Goal: Task Accomplishment & Management: Manage account settings

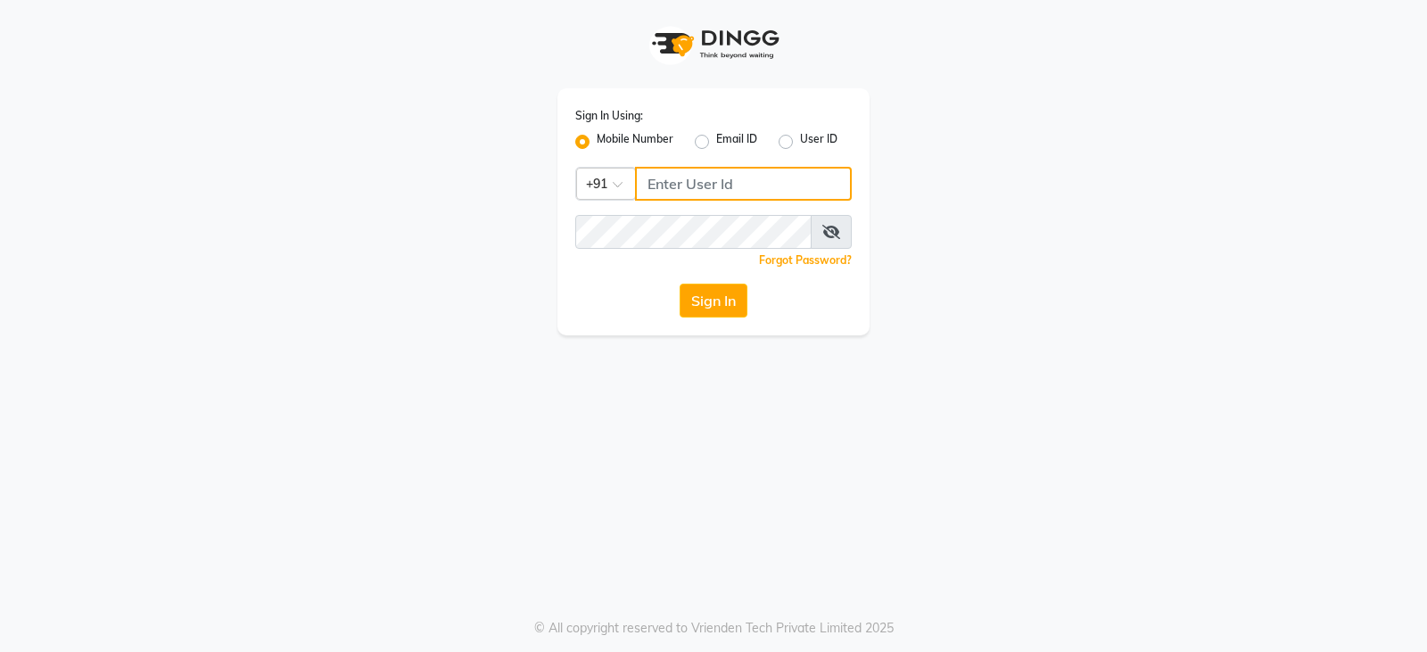
click at [656, 199] on input "Username" at bounding box center [743, 184] width 217 height 34
type input "8351088026"
click at [680, 284] on button "Sign In" at bounding box center [714, 301] width 68 height 34
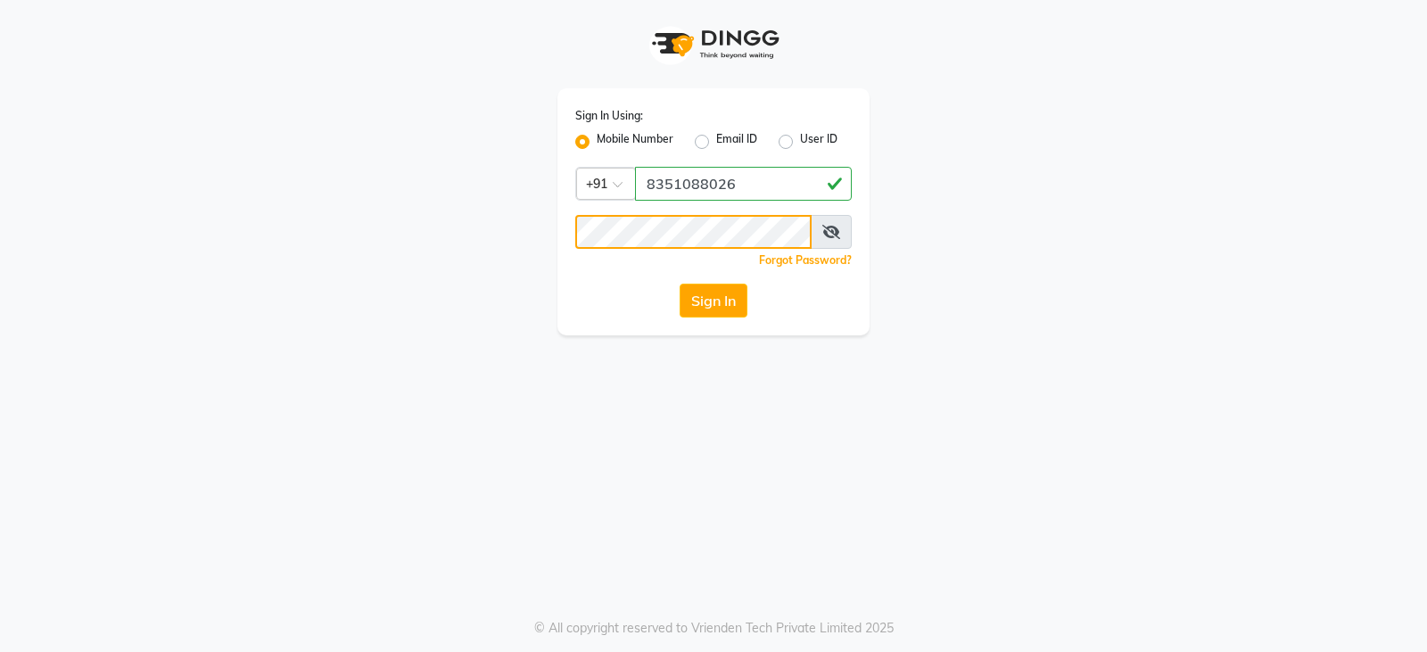
click at [680, 284] on button "Sign In" at bounding box center [714, 301] width 68 height 34
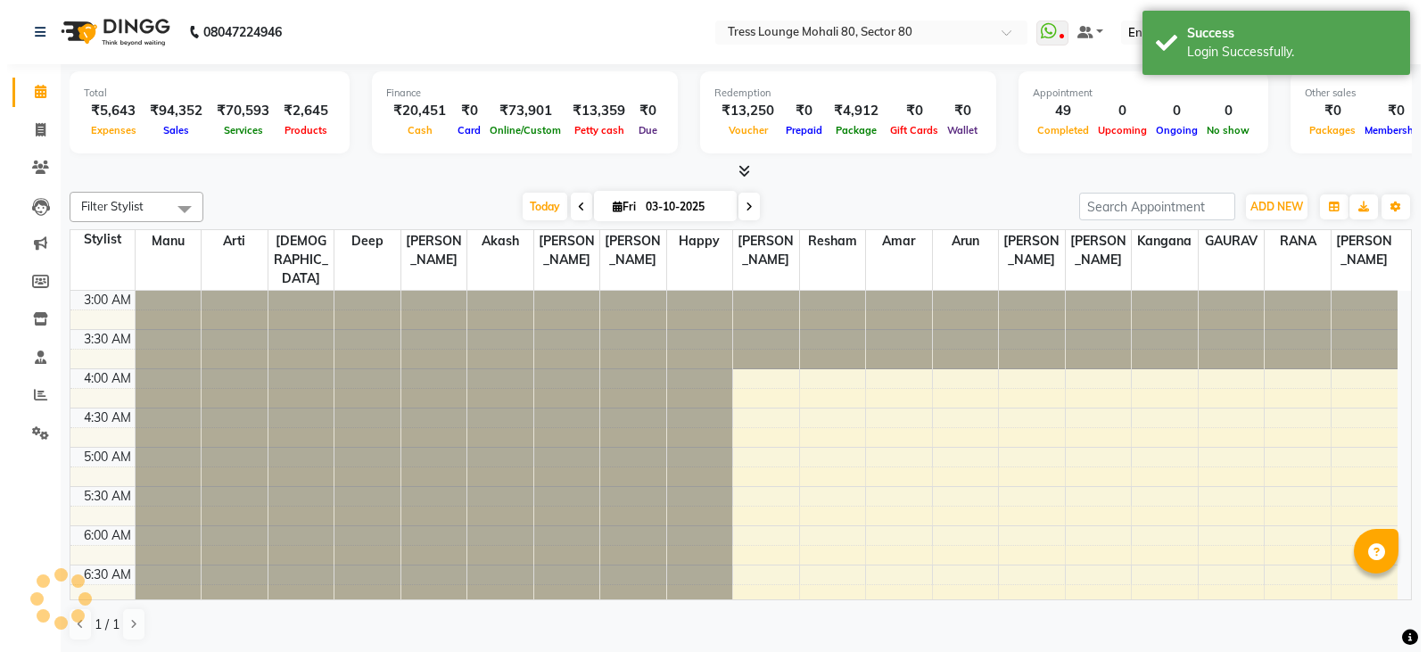
scroll to position [236, 0]
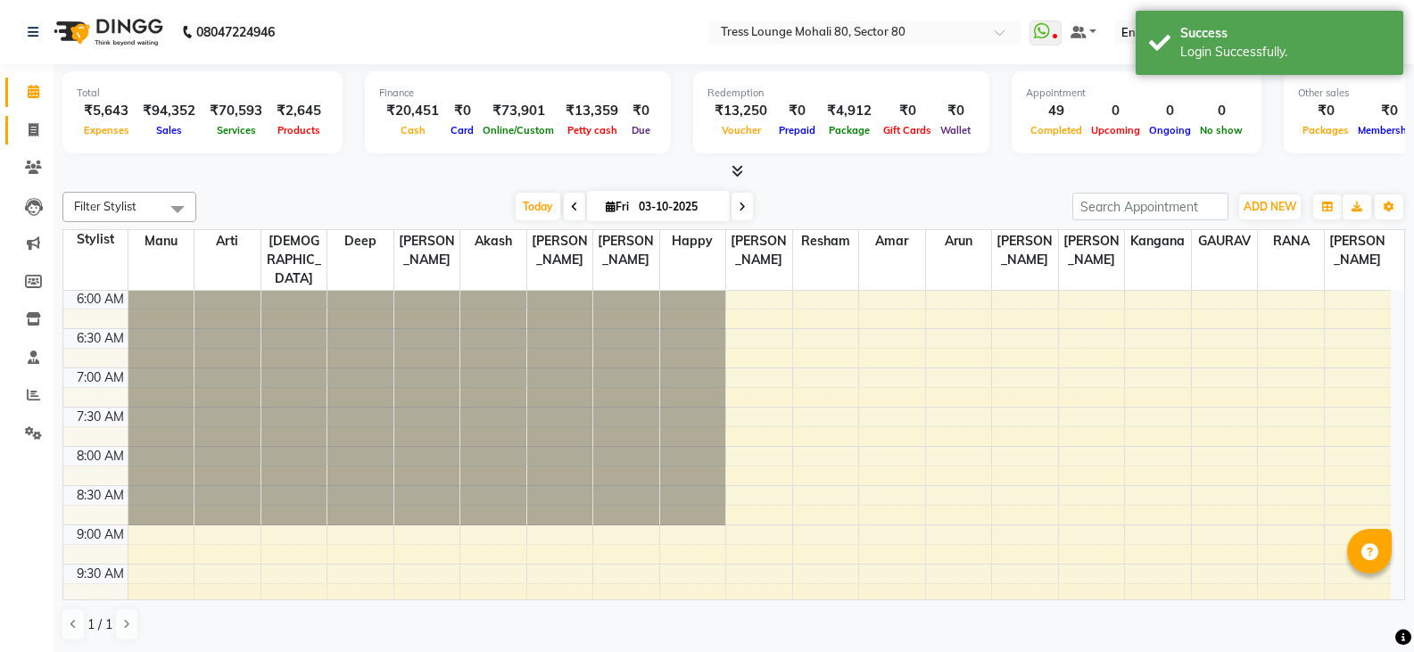
click at [34, 141] on link "Invoice" at bounding box center [26, 130] width 43 height 29
select select "4973"
select select "service"
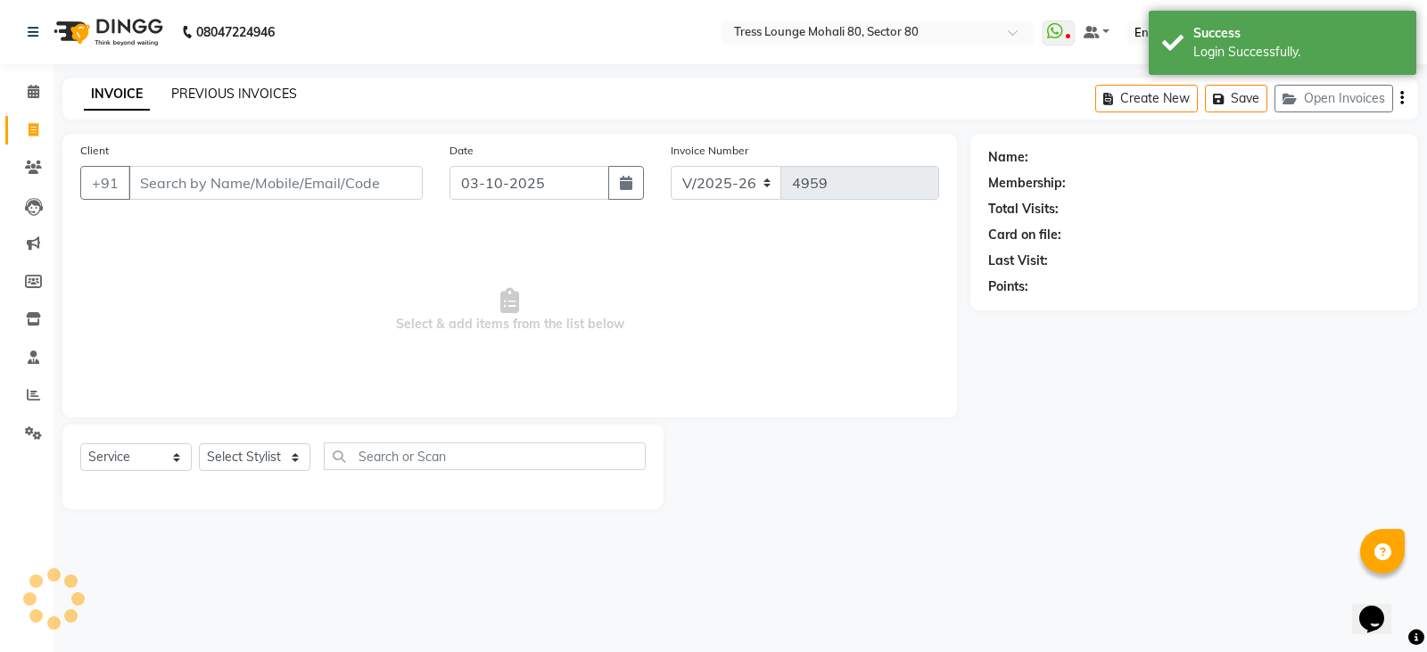
click at [245, 88] on link "PREVIOUS INVOICES" at bounding box center [234, 94] width 126 height 16
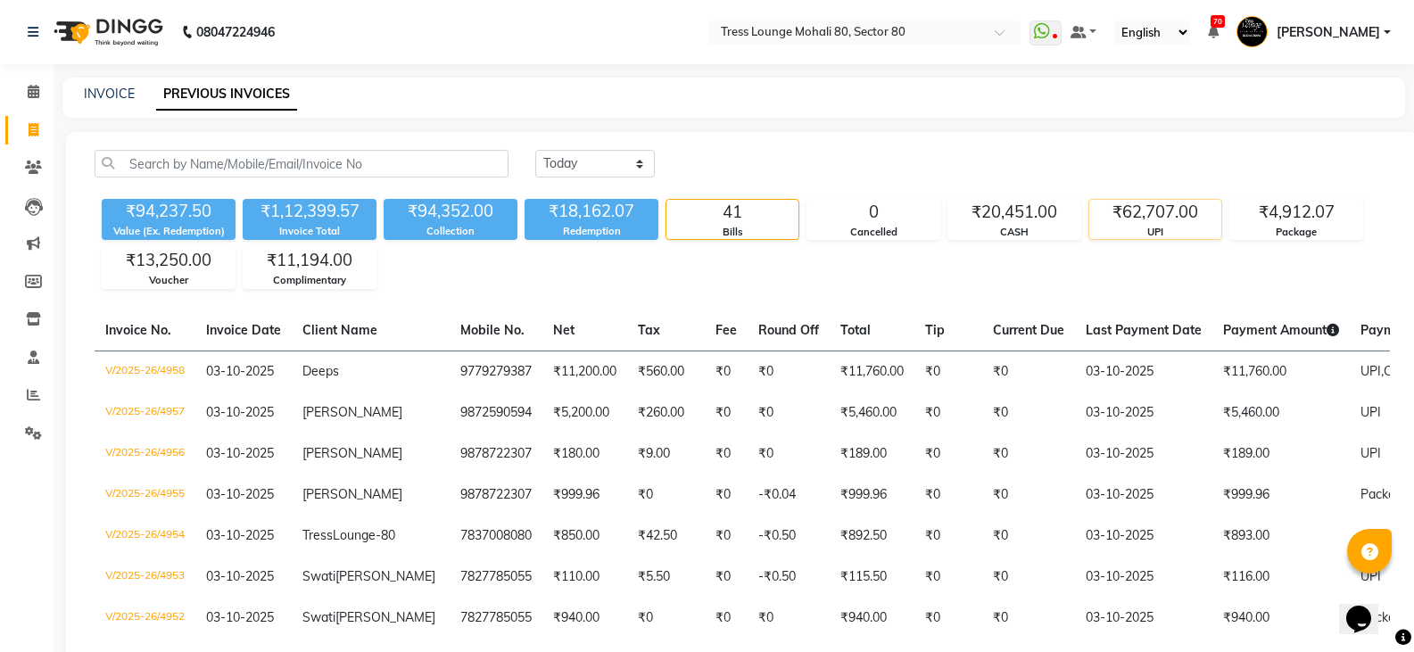
click at [1139, 225] on div "UPI" at bounding box center [1155, 232] width 132 height 15
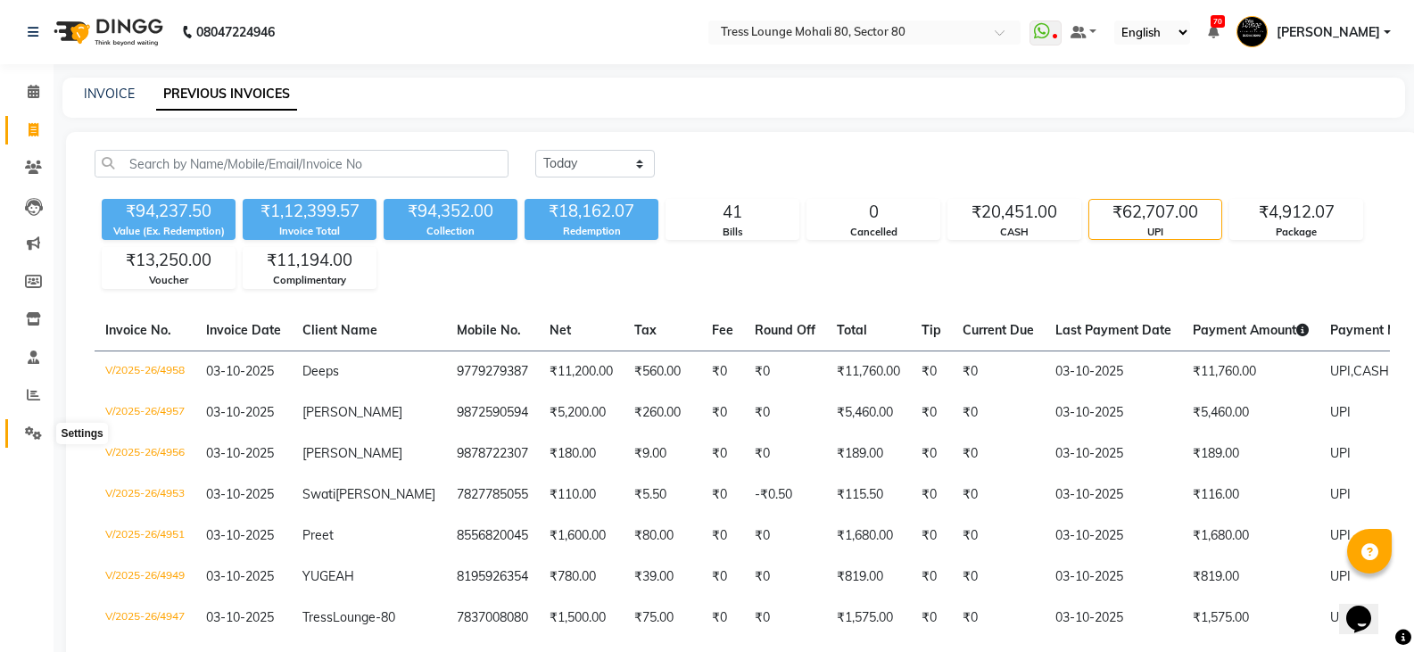
click at [25, 428] on icon at bounding box center [33, 432] width 17 height 13
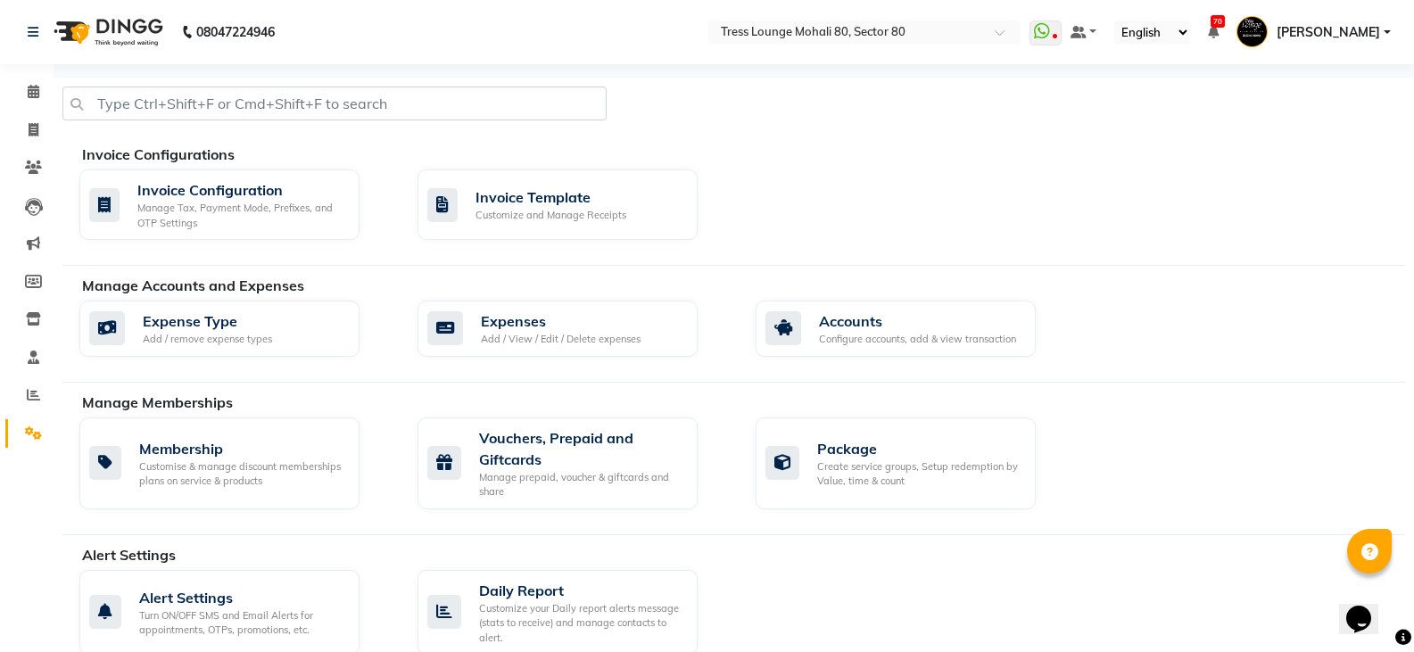
click at [942, 360] on div "Expense Type Add / remove expense types Expenses Add / View / Edit / Delete exp…" at bounding box center [742, 332] width 1352 height 63
click at [929, 342] on div "Configure accounts, add & view transaction" at bounding box center [917, 339] width 197 height 15
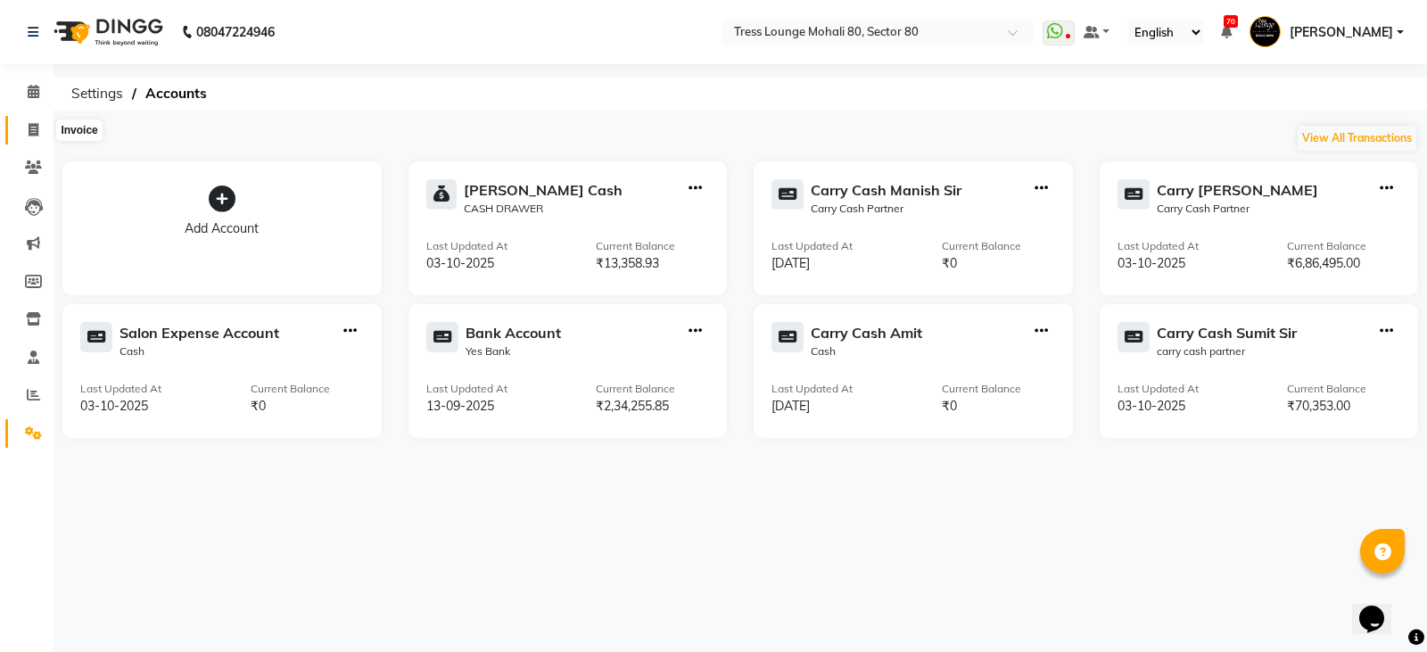
click at [34, 124] on icon at bounding box center [34, 129] width 10 height 13
select select "4973"
select select "service"
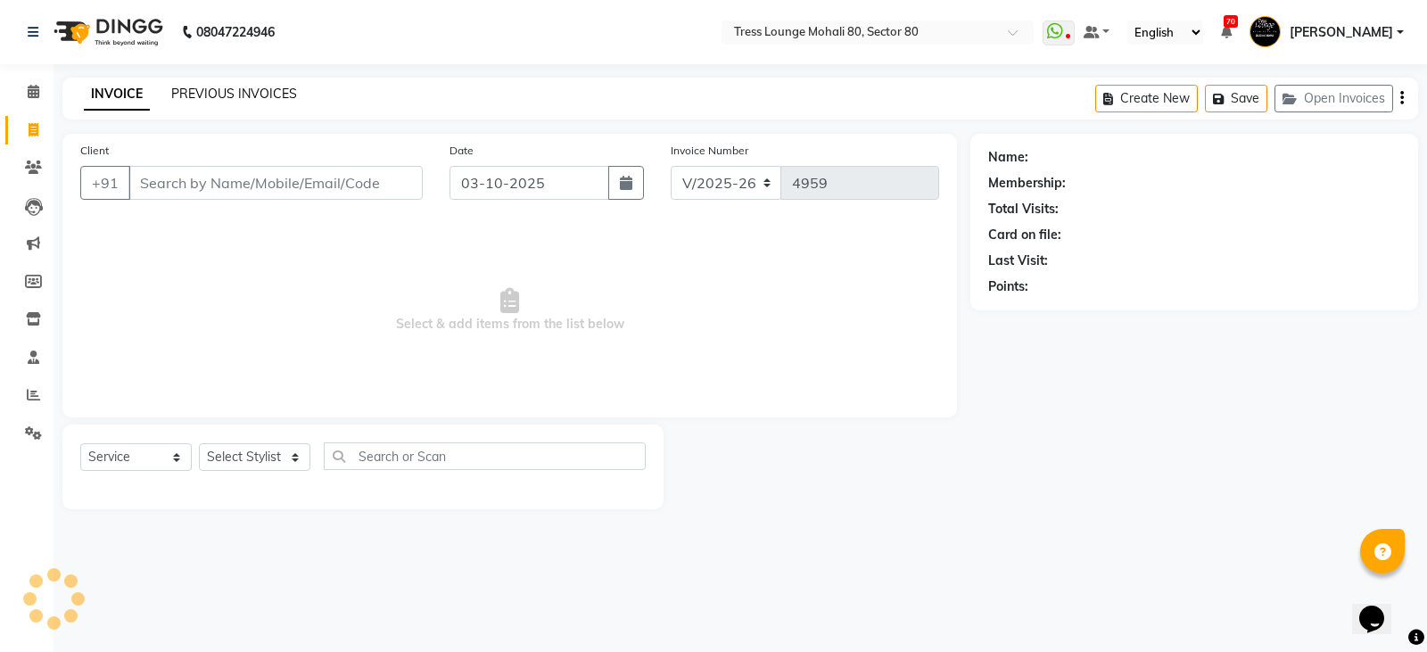
click at [205, 90] on link "PREVIOUS INVOICES" at bounding box center [234, 94] width 126 height 16
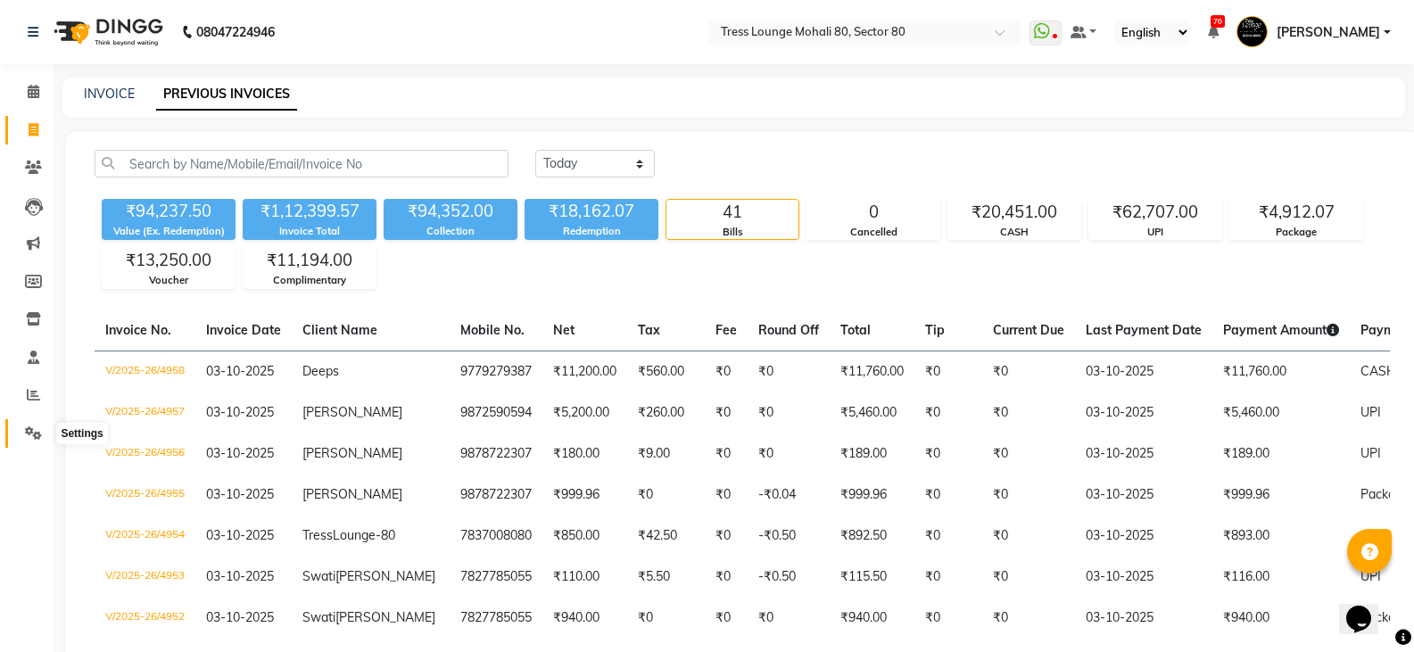
click at [33, 435] on icon at bounding box center [33, 432] width 17 height 13
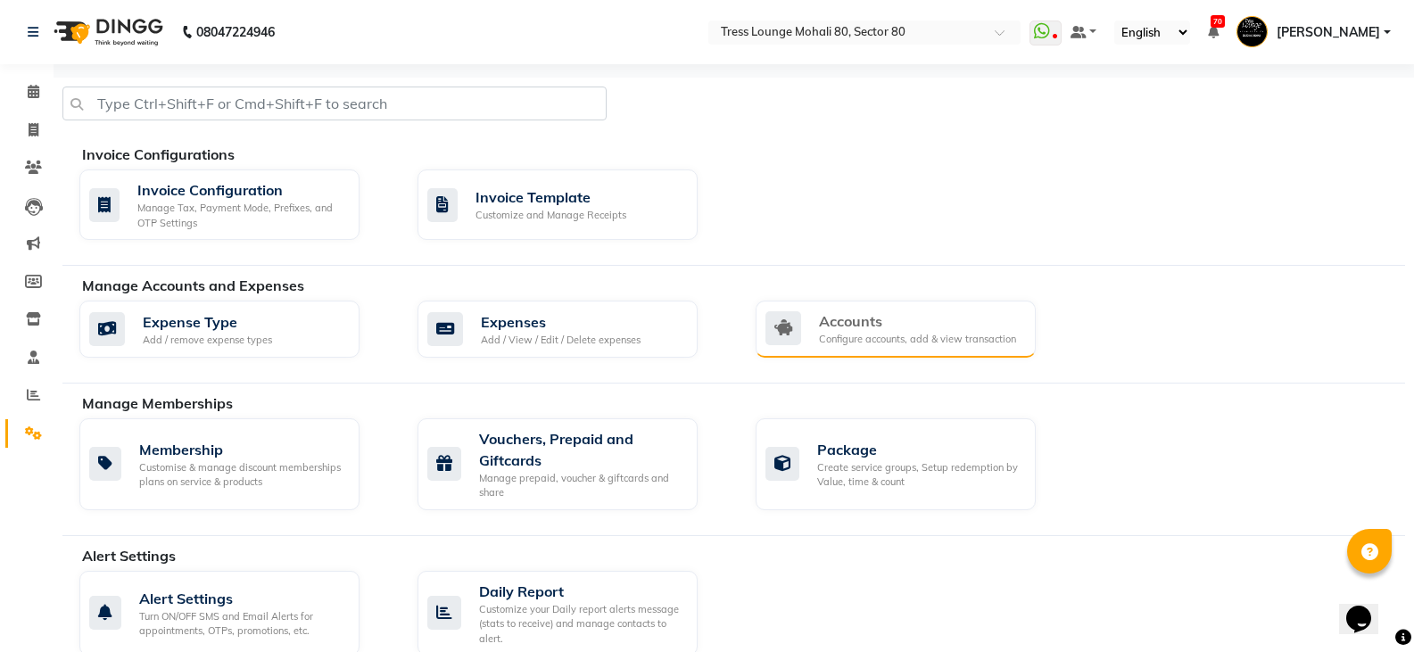
click at [896, 313] on div "Accounts" at bounding box center [917, 320] width 197 height 21
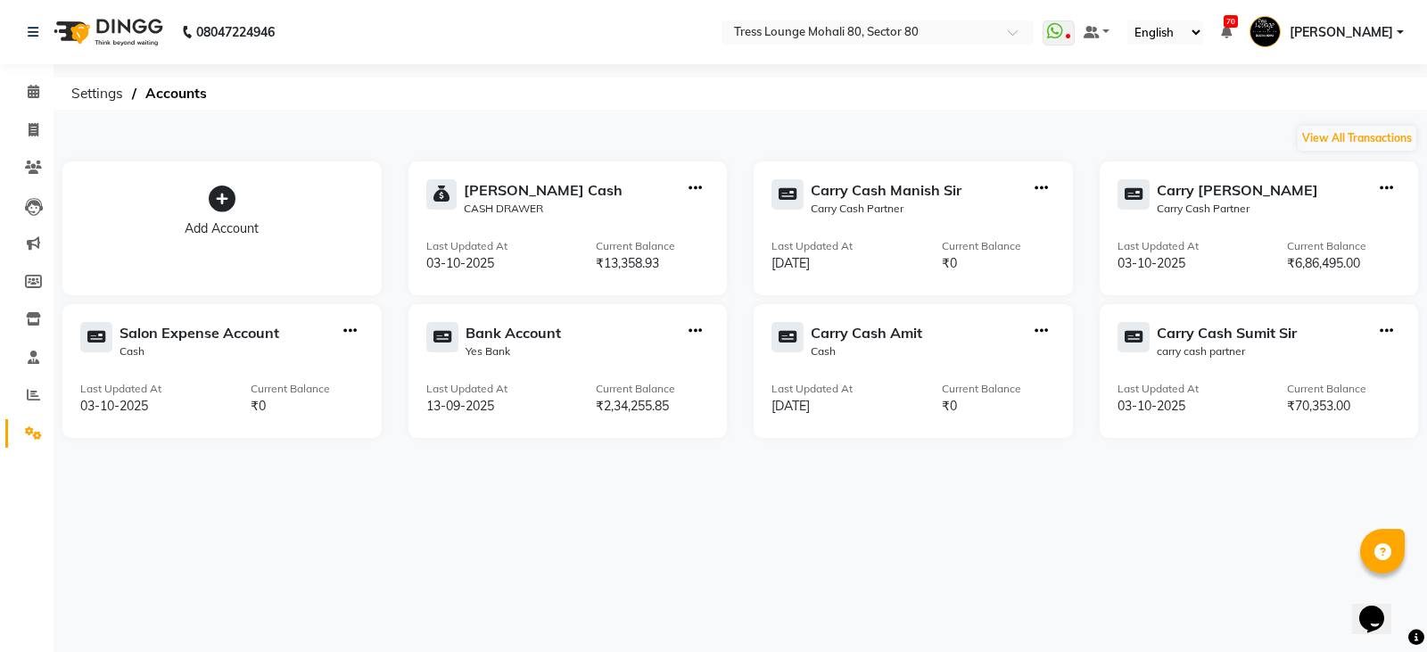
click at [692, 188] on icon "button" at bounding box center [695, 188] width 13 height 1
click at [691, 151] on div "View Transaction" at bounding box center [696, 151] width 95 height 19
select select "3858"
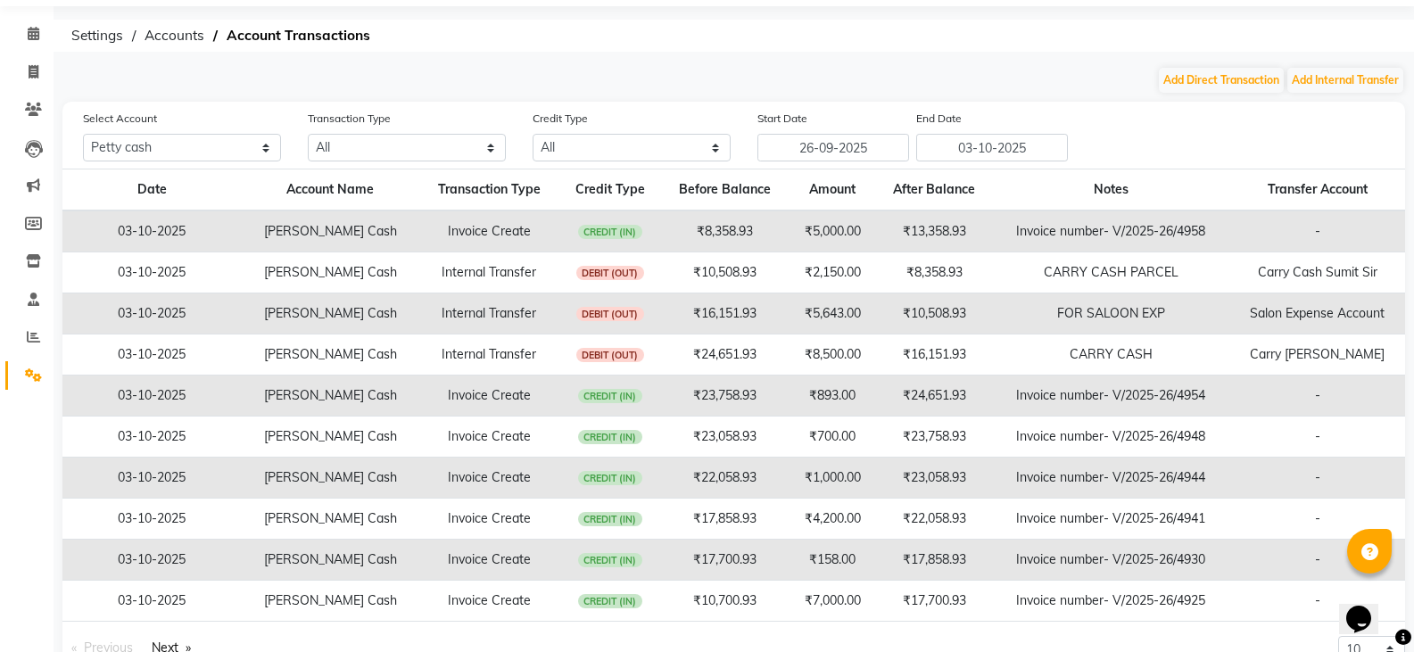
scroll to position [107, 0]
